Goal: Information Seeking & Learning: Learn about a topic

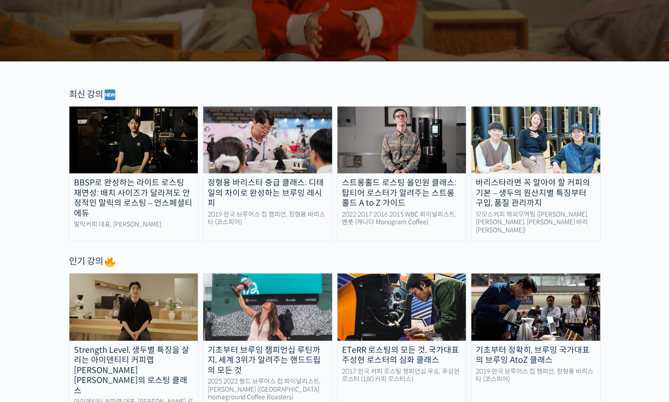
scroll to position [239, 0]
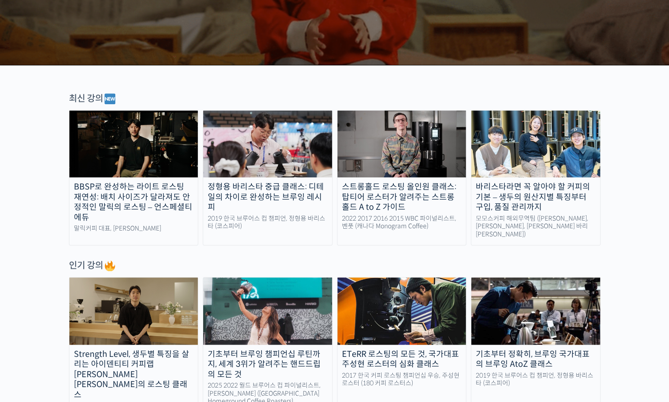
click at [410, 204] on div "스트롱홀드 로스팅 올인원 클래스: 탑티어 로스터가 알려주는 스트롱홀드 A to Z 가이드" at bounding box center [402, 197] width 129 height 31
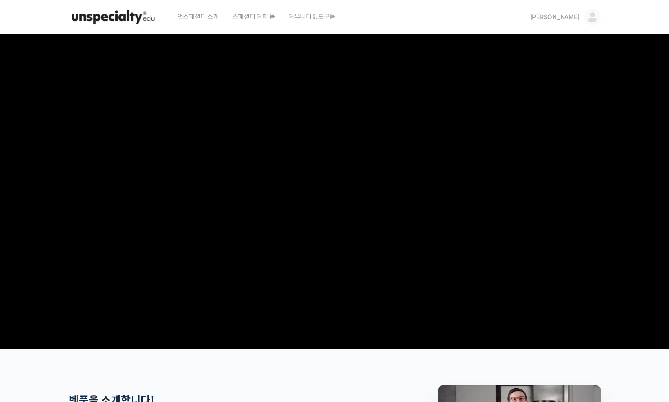
scroll to position [182, 0]
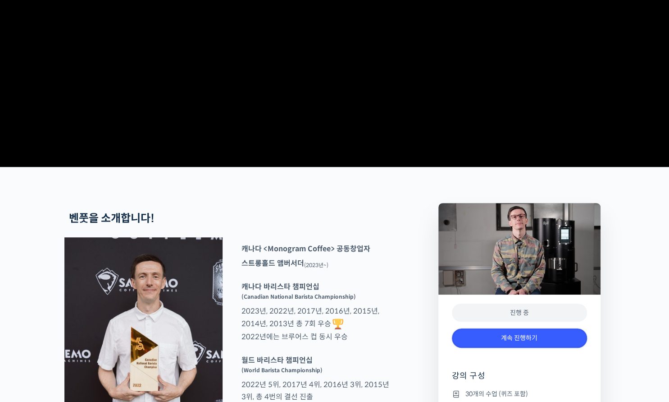
click at [514, 348] on link "계속 진행하기" at bounding box center [519, 337] width 135 height 19
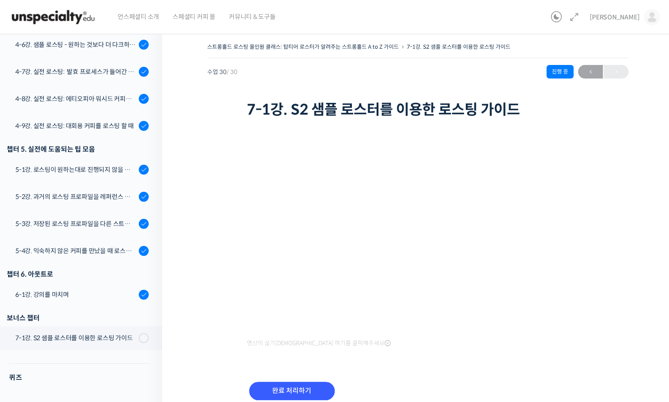
scroll to position [737, 0]
click at [129, 235] on link "5-3강. 저장된 로스팅 프로파일을 다른 스트롱홀드 로스팅 머신에서 적용할 경우에 보정하는 방법" at bounding box center [78, 224] width 167 height 24
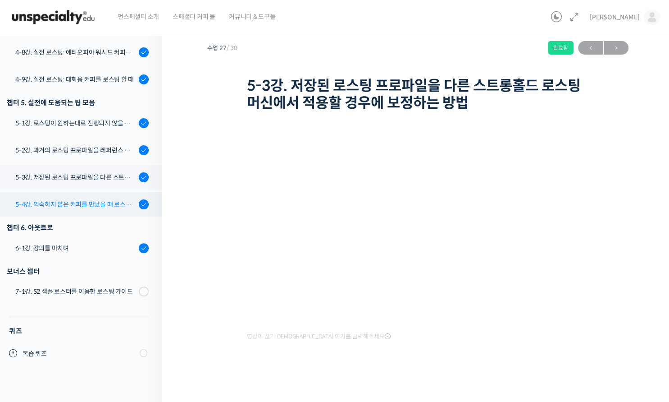
click at [114, 203] on div "5-4강. 익숙하지 않은 커피를 만났을 때 로스팅 전략 세우는 방법" at bounding box center [75, 204] width 121 height 10
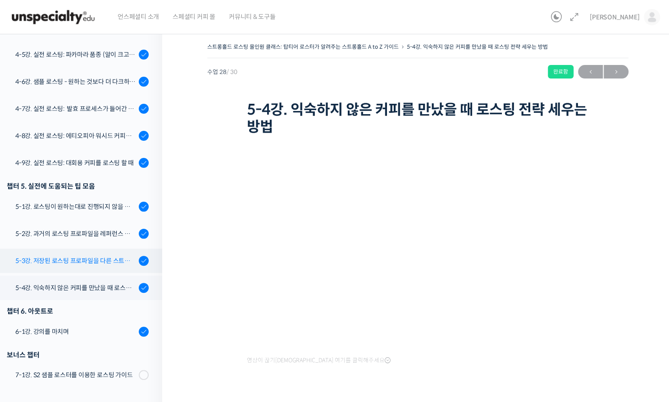
scroll to position [761, 0]
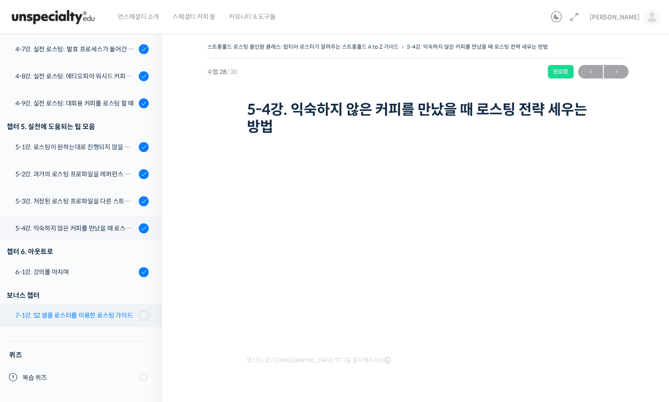
click at [103, 319] on div "7-1강. S2 샘플 로스터를 이용한 로스팅 가이드" at bounding box center [75, 315] width 121 height 10
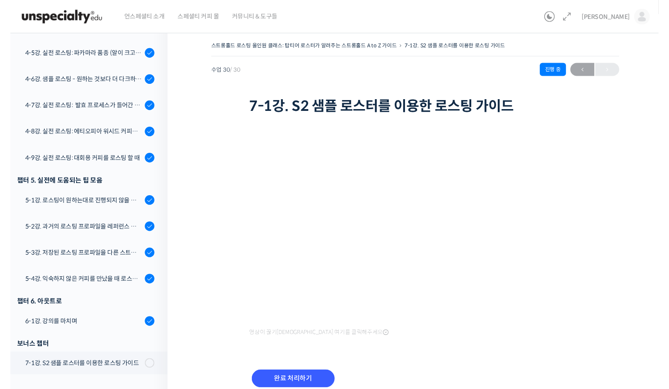
scroll to position [535, 0]
